Goal: Check status

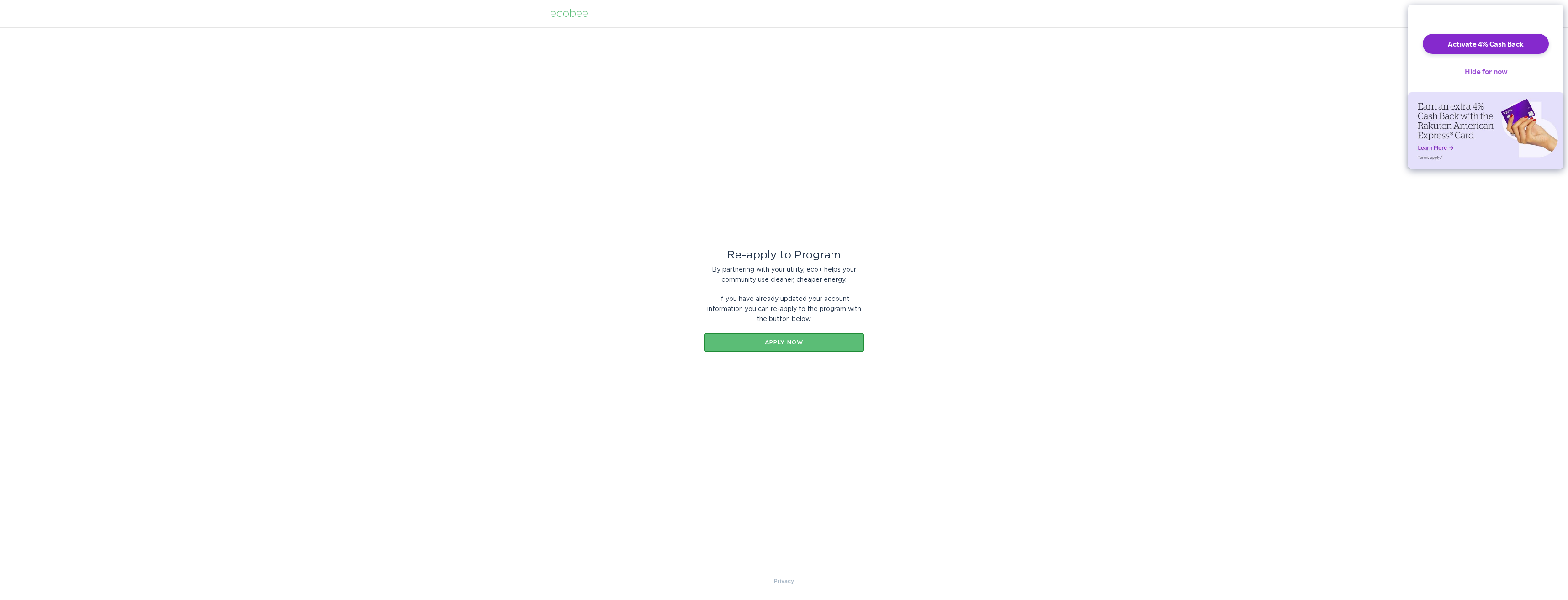
click at [1488, 78] on button "Hide for now" at bounding box center [1486, 71] width 57 height 20
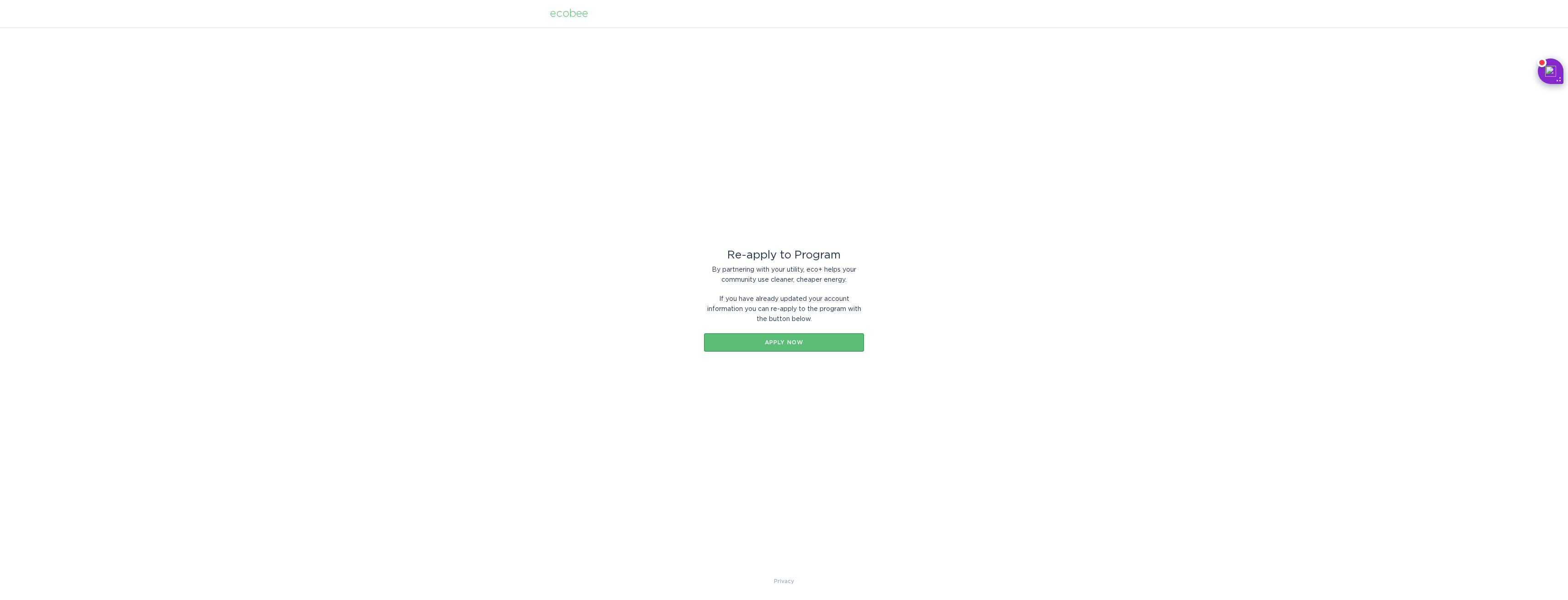
click at [564, 16] on div "ecobee" at bounding box center [569, 13] width 38 height 10
